Goal: Find specific page/section: Find specific page/section

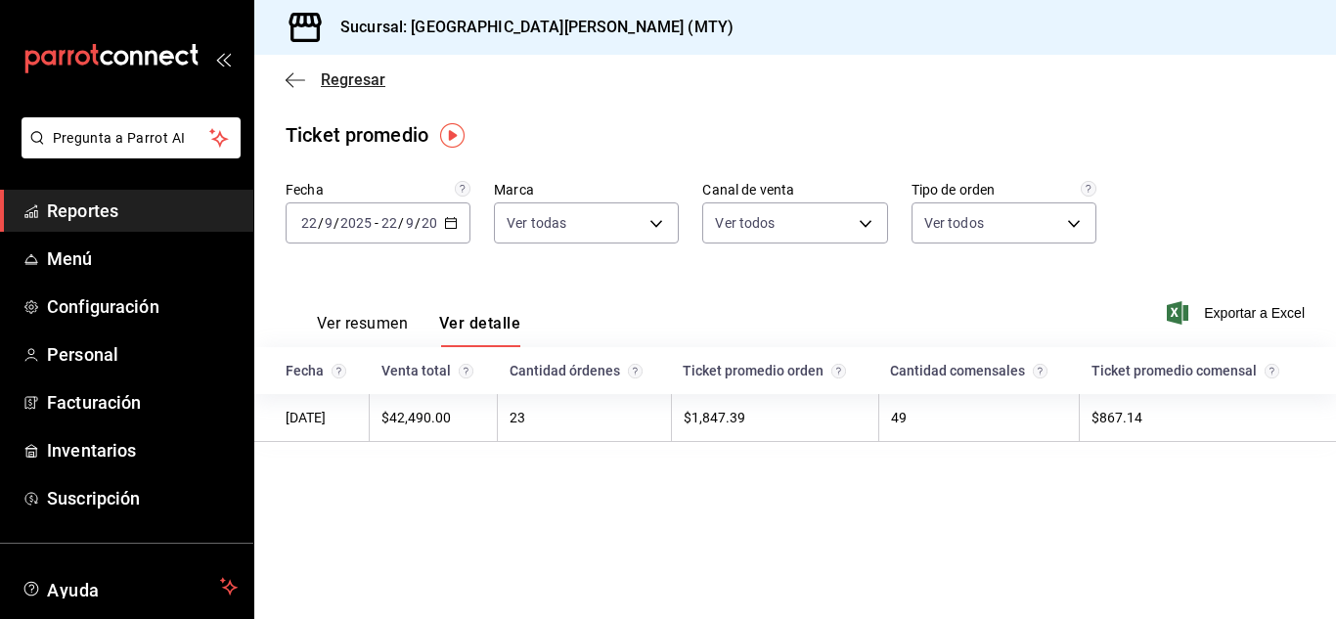
click at [356, 79] on span "Regresar" at bounding box center [353, 79] width 65 height 19
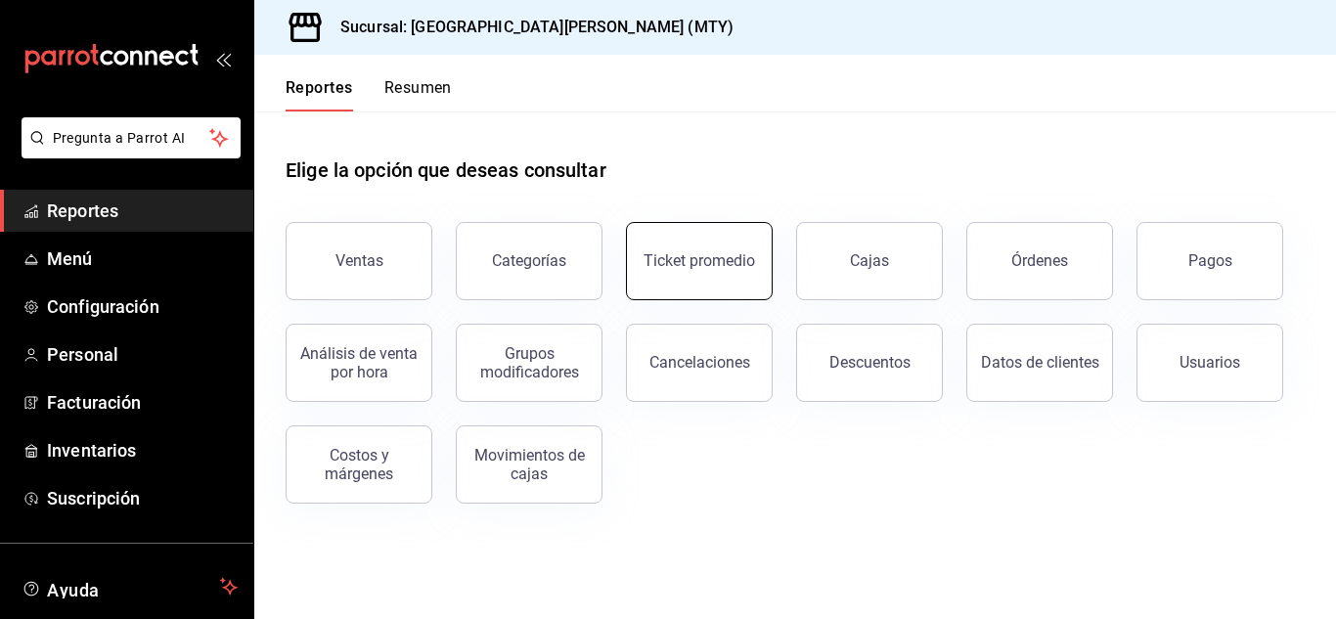
click at [727, 276] on button "Ticket promedio" at bounding box center [699, 261] width 147 height 78
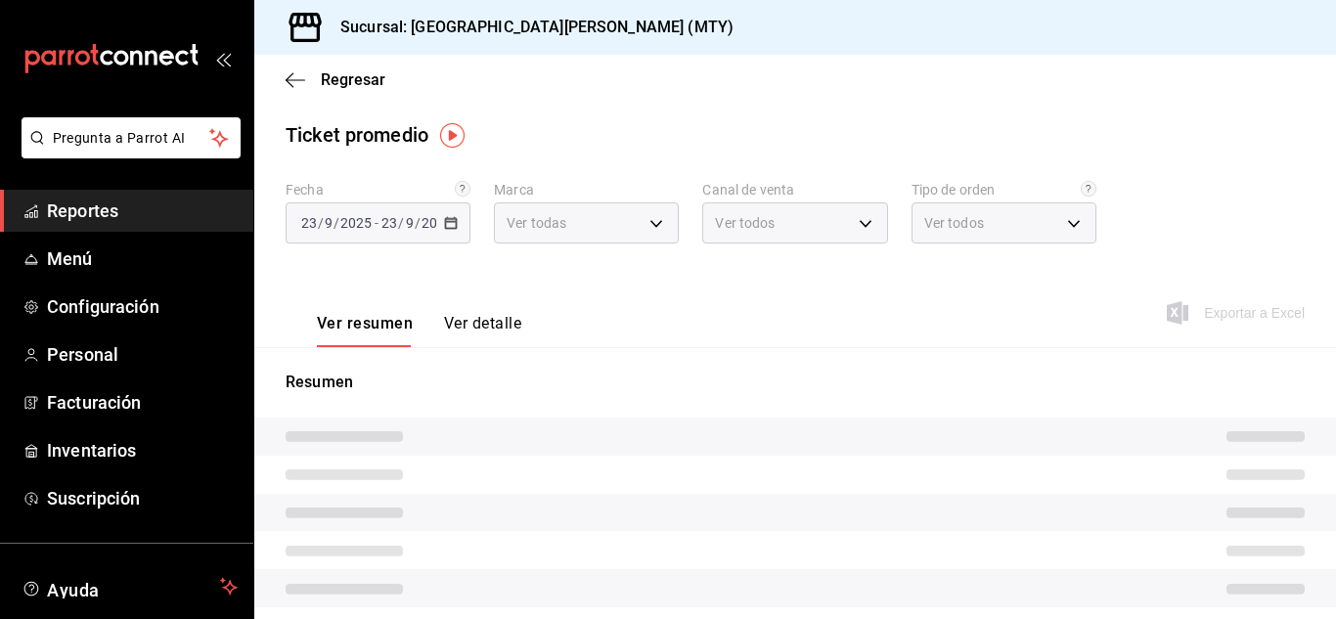
type input "993182a7-2c84-4ec8-9ef4-4438dae30c02"
type input "PARROT,UBER_EATS,RAPPI,DIDI_FOOD,ONLINE"
type input "96359a79-f33f-45b3-934b-2867b65d345c,c6fcd88e-9977-4e7e-951e-e2b9f3ed99d5,482ce…"
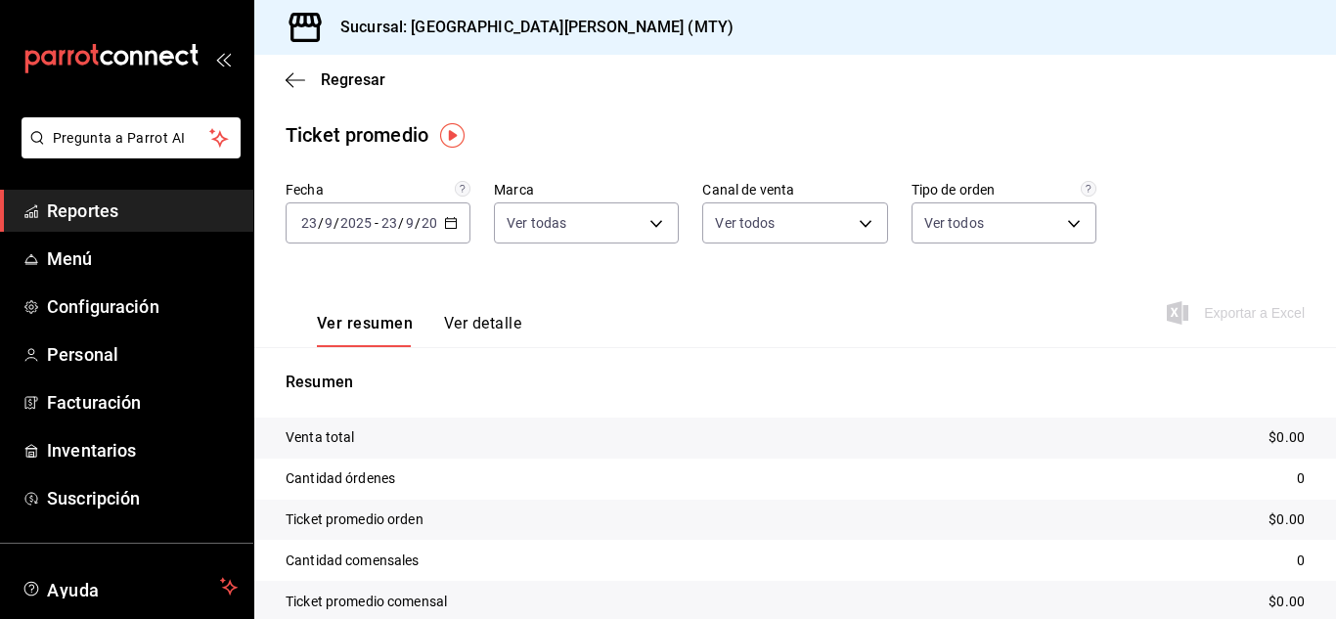
click at [445, 221] on icon "button" at bounding box center [451, 223] width 14 height 14
click at [445, 227] on icon "button" at bounding box center [451, 223] width 14 height 14
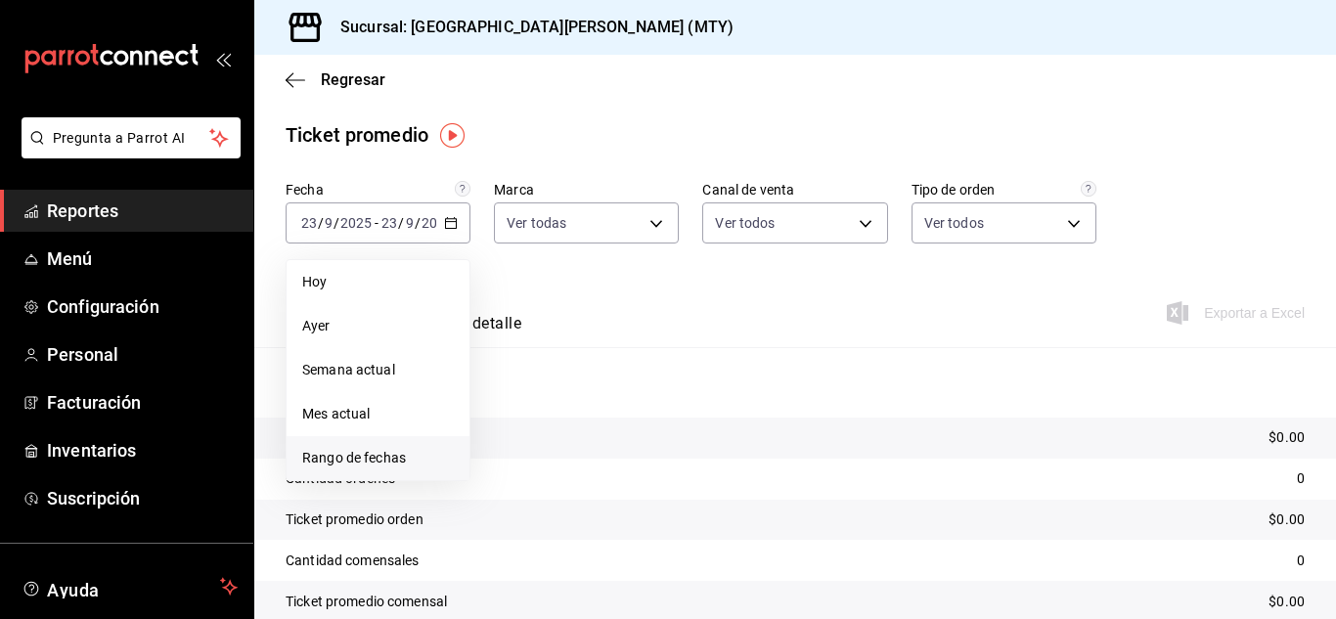
click at [357, 450] on span "Rango de fechas" at bounding box center [378, 458] width 152 height 21
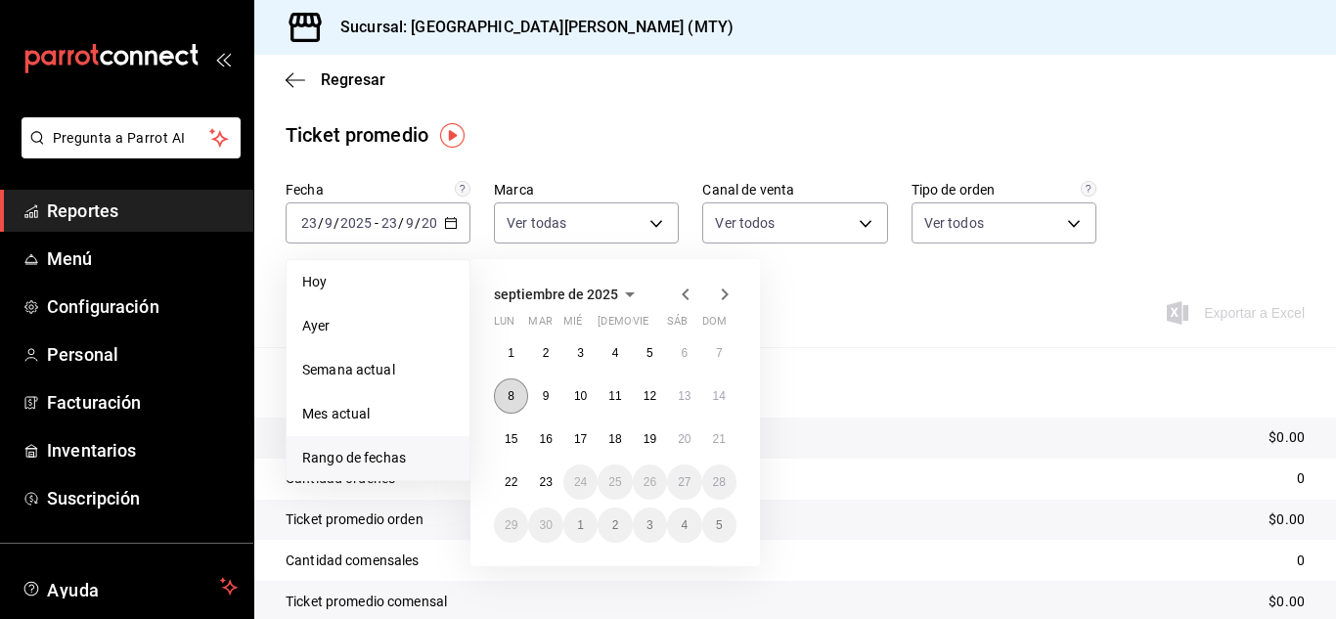
click at [519, 394] on button "8" at bounding box center [511, 395] width 34 height 35
click at [713, 396] on abbr "14" at bounding box center [719, 396] width 13 height 14
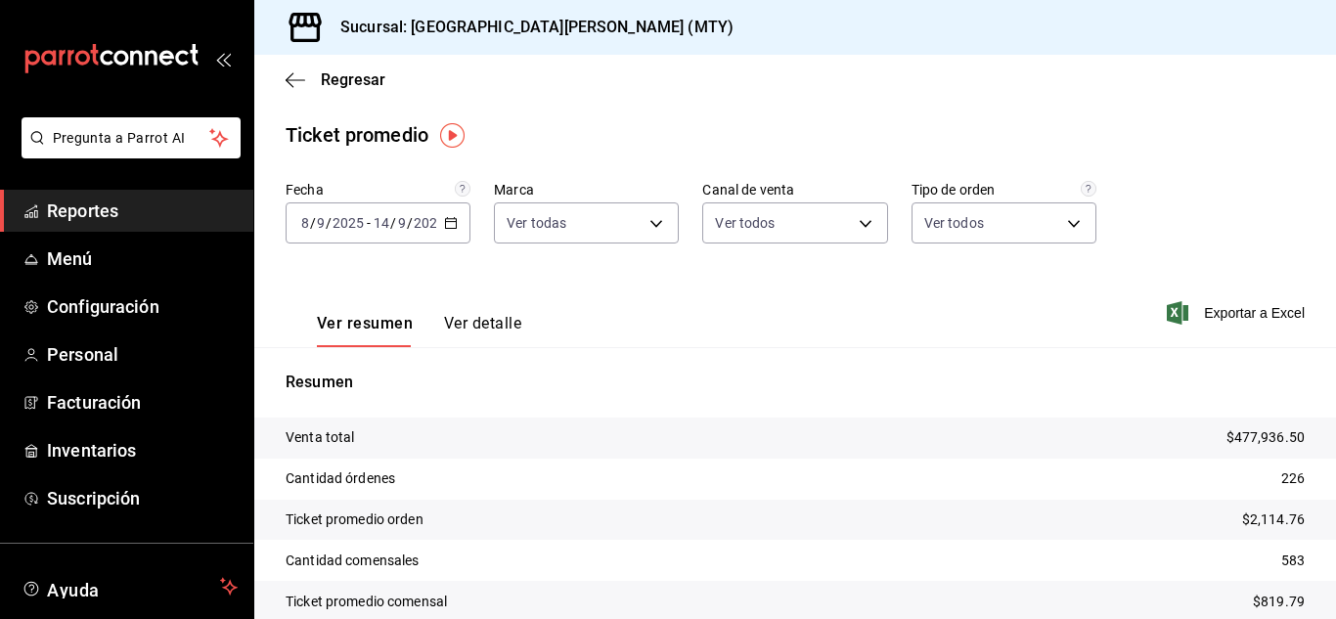
click at [446, 317] on button "Ver detalle" at bounding box center [482, 330] width 77 height 33
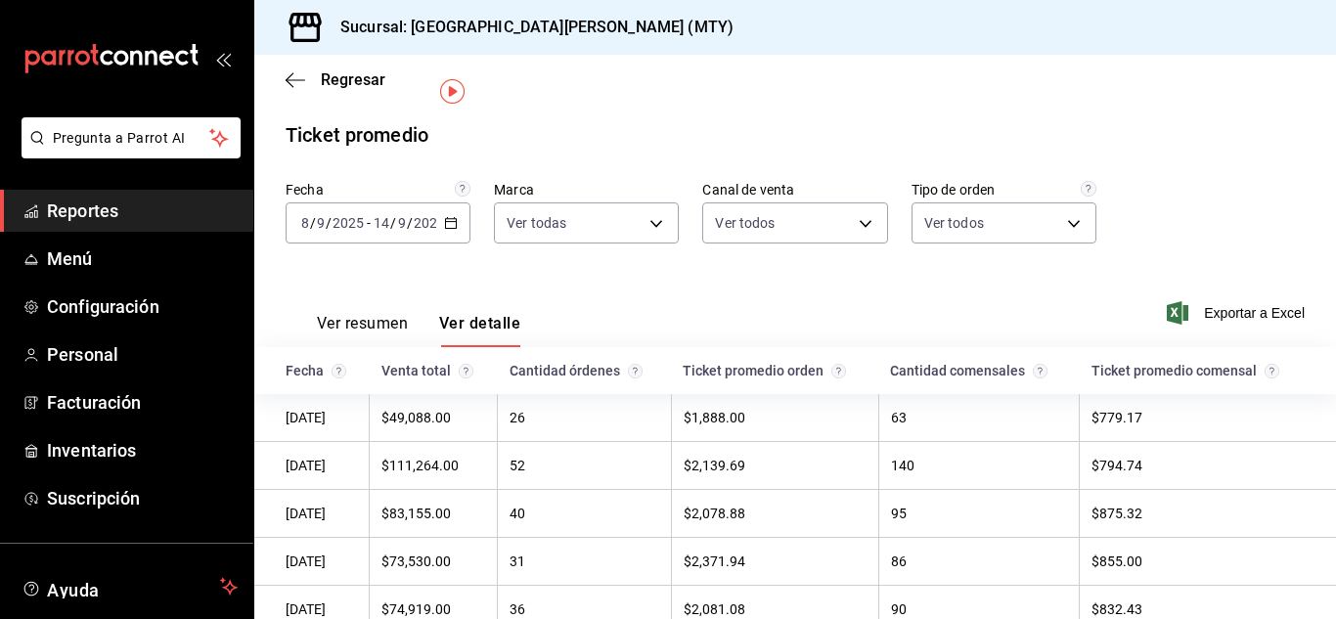
scroll to position [189, 0]
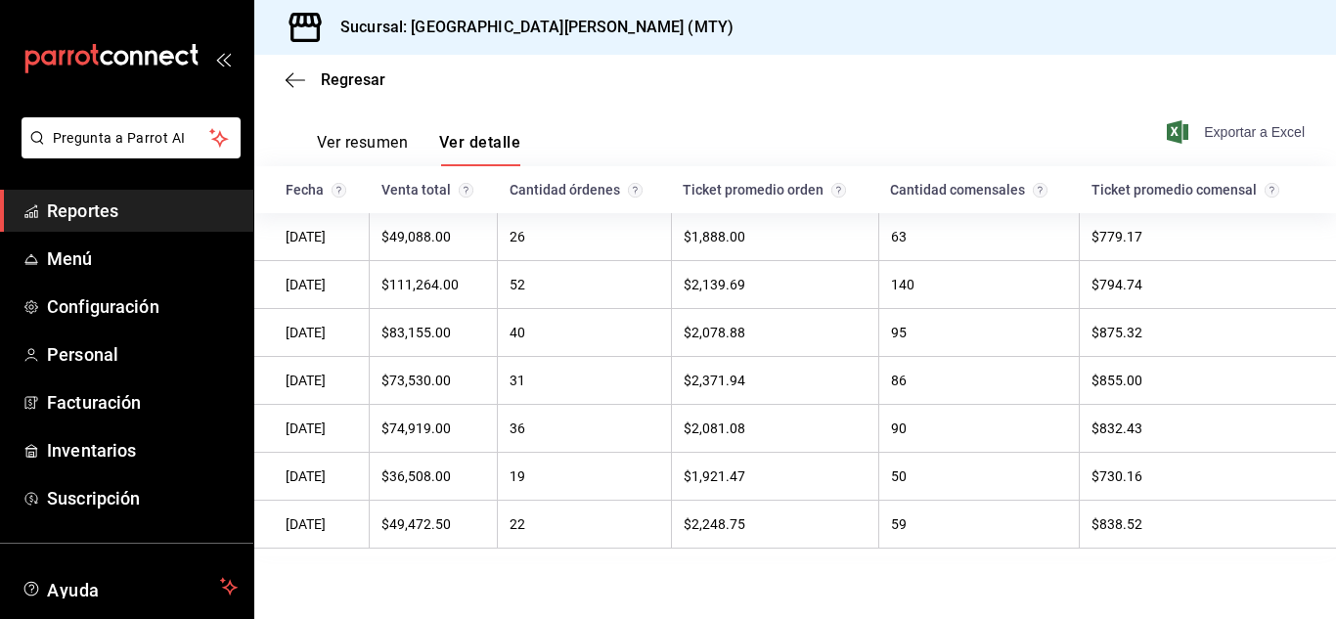
click at [1211, 125] on span "Exportar a Excel" at bounding box center [1237, 131] width 134 height 23
